Goal: Find specific page/section: Find specific page/section

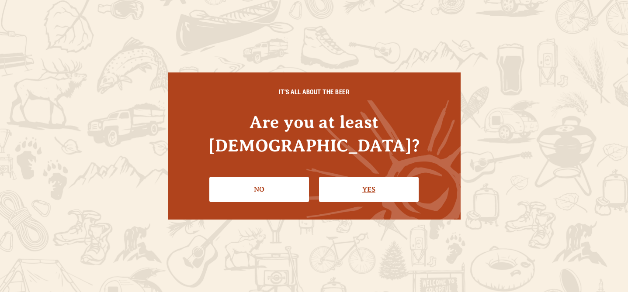
click at [344, 180] on link "Yes" at bounding box center [369, 189] width 100 height 25
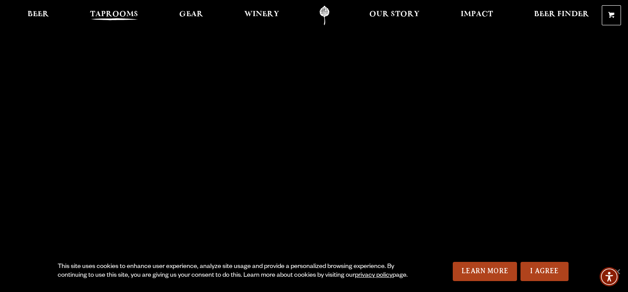
click at [110, 18] on span "Taprooms" at bounding box center [114, 14] width 48 height 7
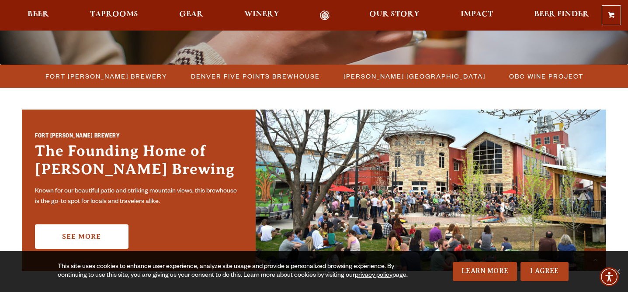
scroll to position [220, 0]
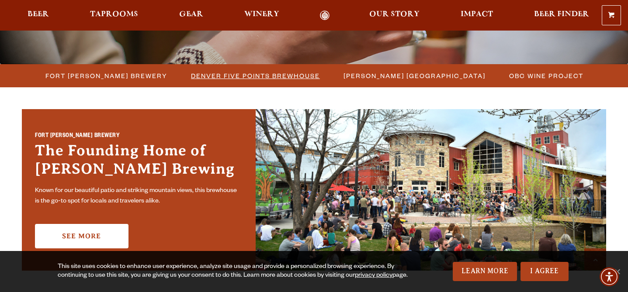
click at [243, 76] on span "Denver Five Points Brewhouse" at bounding box center [255, 76] width 129 height 13
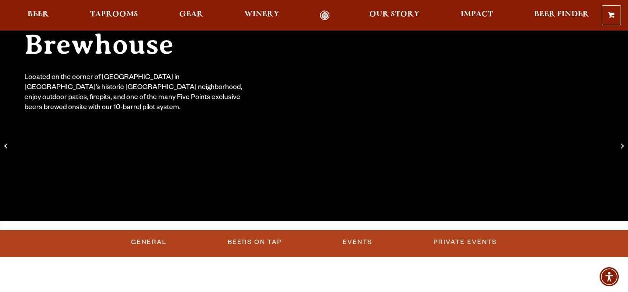
scroll to position [138, 0]
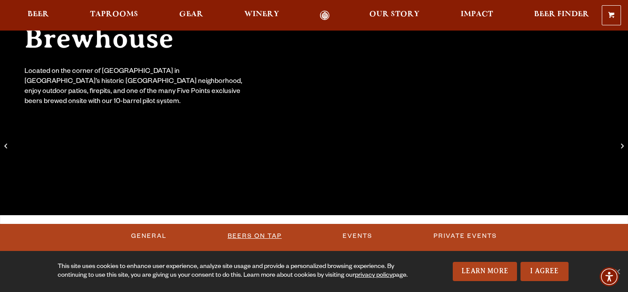
click at [258, 234] on link "Beers on Tap" at bounding box center [254, 236] width 61 height 20
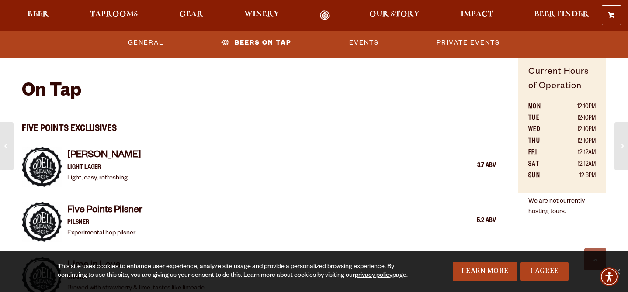
scroll to position [541, 0]
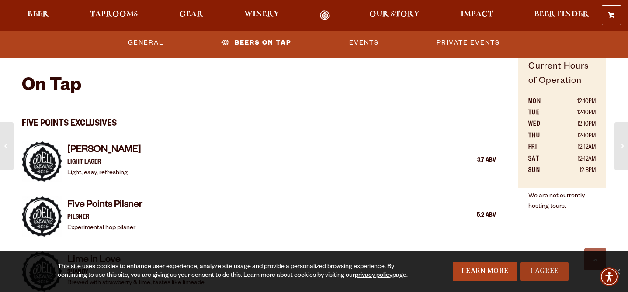
click at [534, 270] on link "I Agree" at bounding box center [545, 271] width 48 height 19
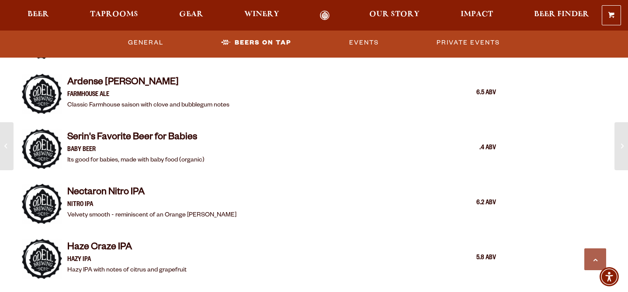
scroll to position [827, 0]
